Goal: Navigation & Orientation: Find specific page/section

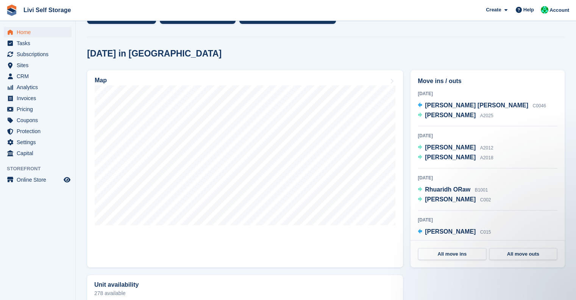
scroll to position [176, 0]
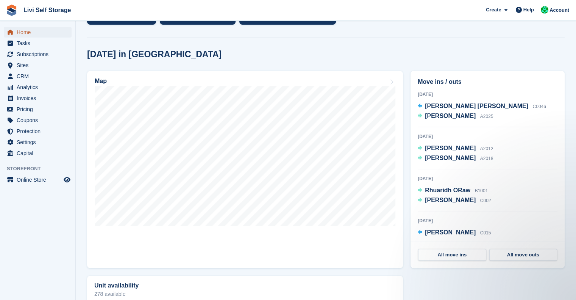
click at [31, 33] on span "Home" at bounding box center [39, 32] width 45 height 11
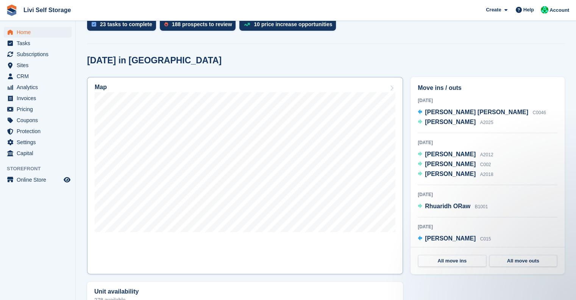
scroll to position [169, 0]
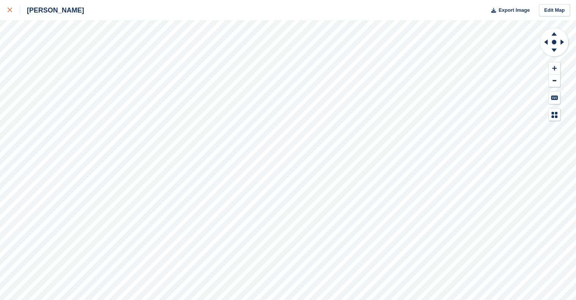
click at [14, 6] on div at bounding box center [14, 10] width 12 height 9
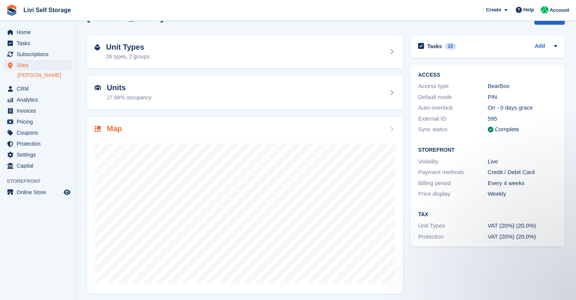
scroll to position [23, 0]
